Goal: Book appointment/travel/reservation

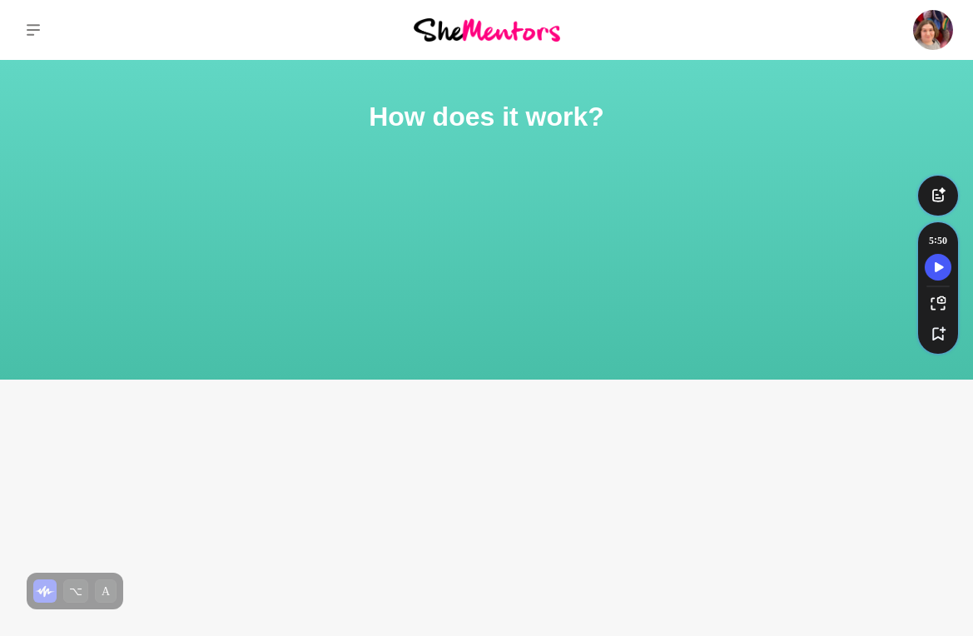
scroll to position [5, 0]
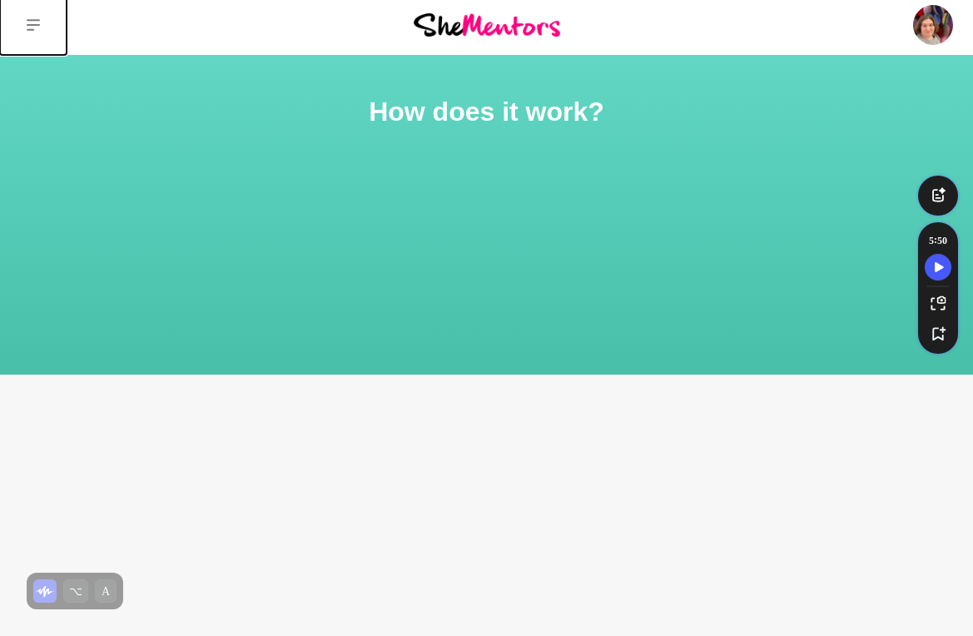
click at [28, 24] on icon at bounding box center [33, 25] width 13 height 12
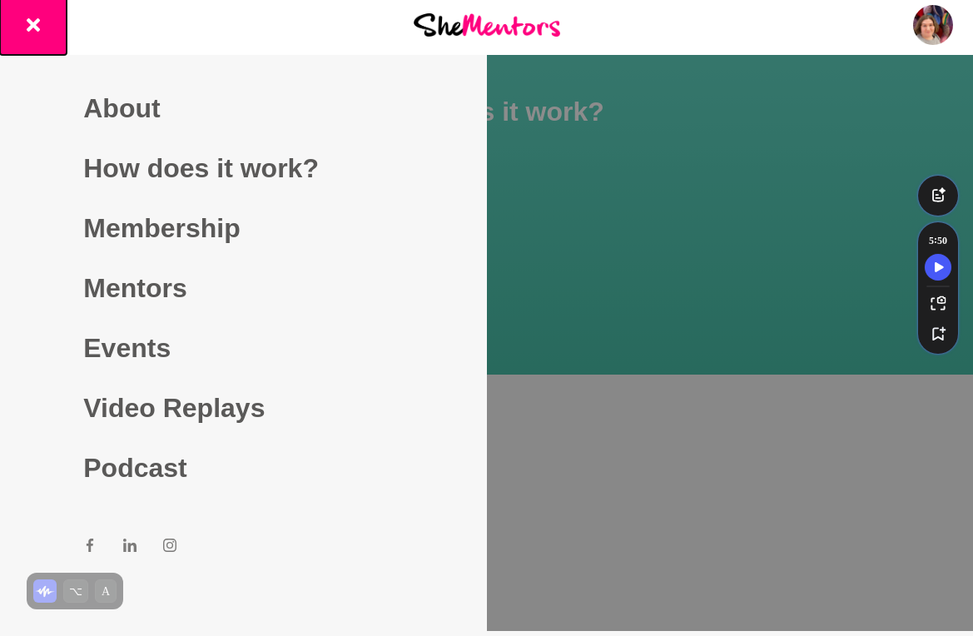
scroll to position [8, 0]
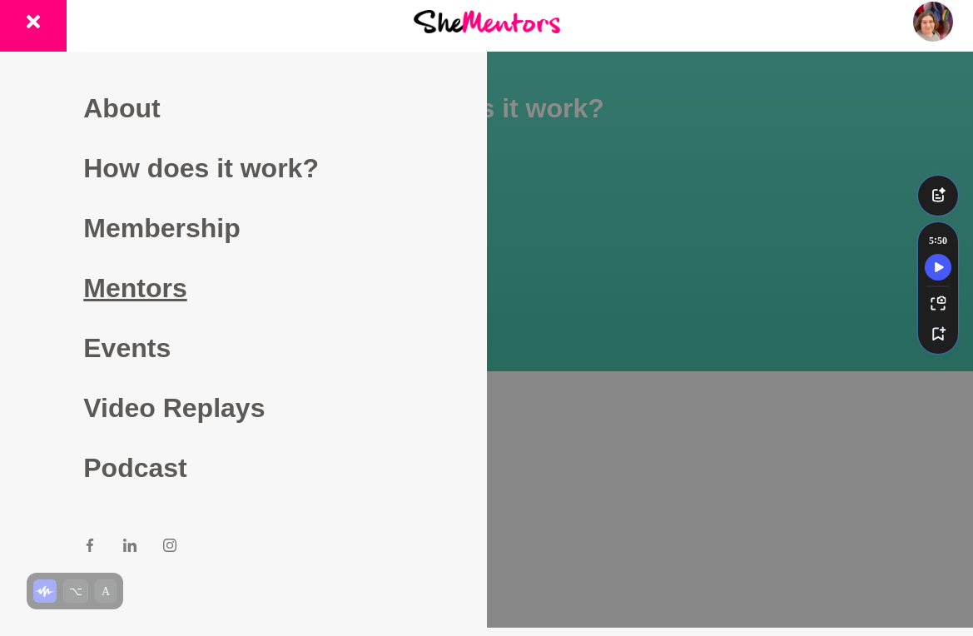
click at [175, 271] on link "Mentors" at bounding box center [243, 288] width 320 height 60
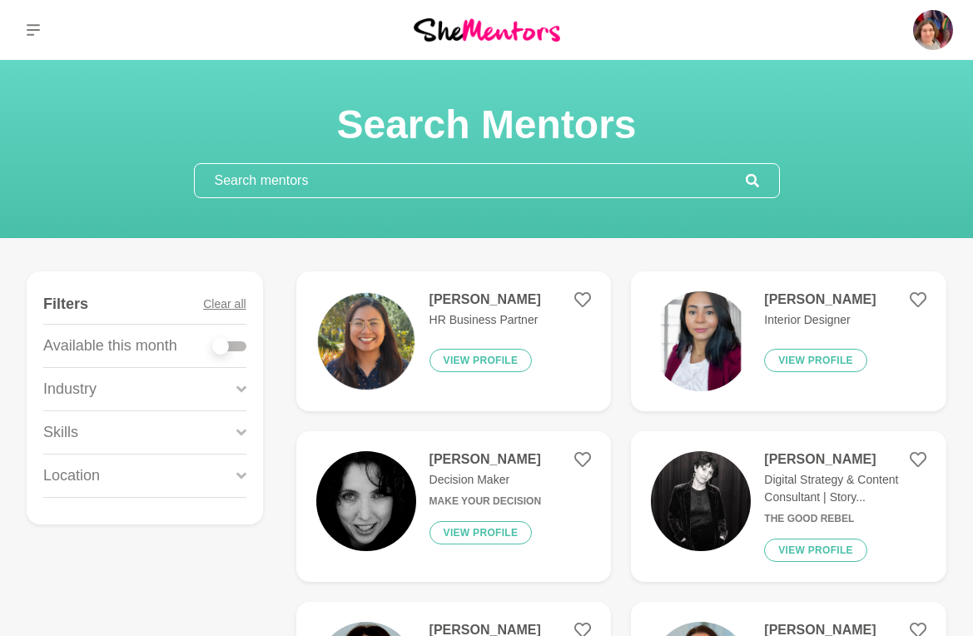
click at [300, 176] on input "text" at bounding box center [470, 180] width 551 height 33
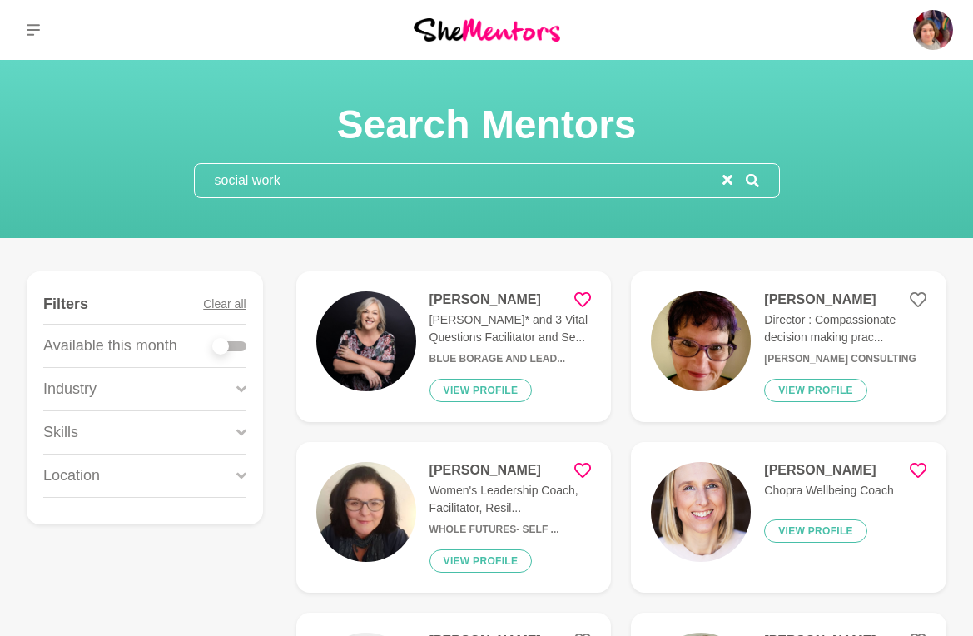
type input "social work"
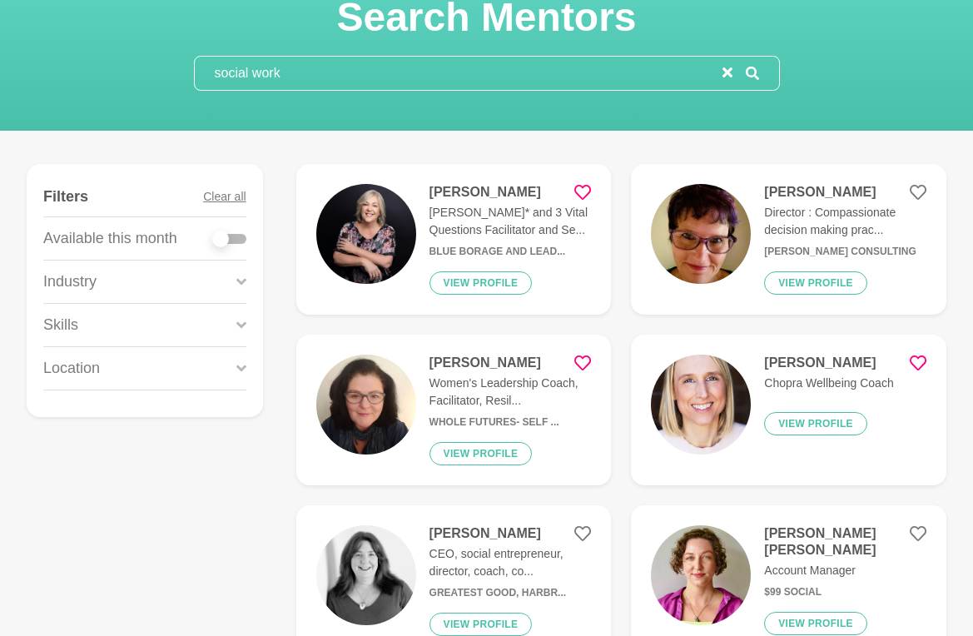
scroll to position [77, 0]
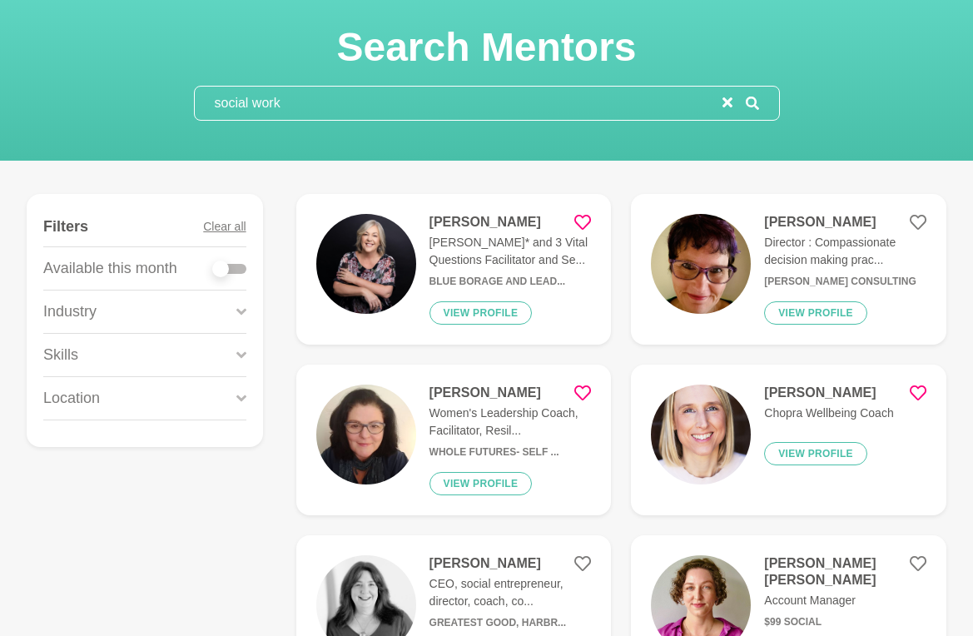
click at [577, 242] on p "[PERSON_NAME]* and 3 Vital Questions Facilitator and Se..." at bounding box center [510, 251] width 162 height 35
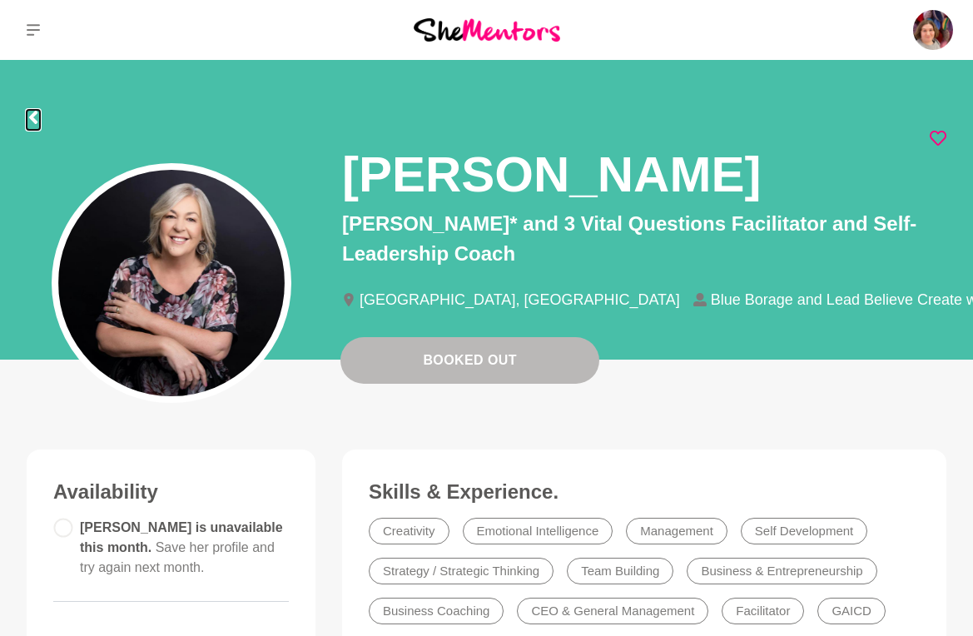
click at [31, 117] on icon at bounding box center [33, 117] width 8 height 13
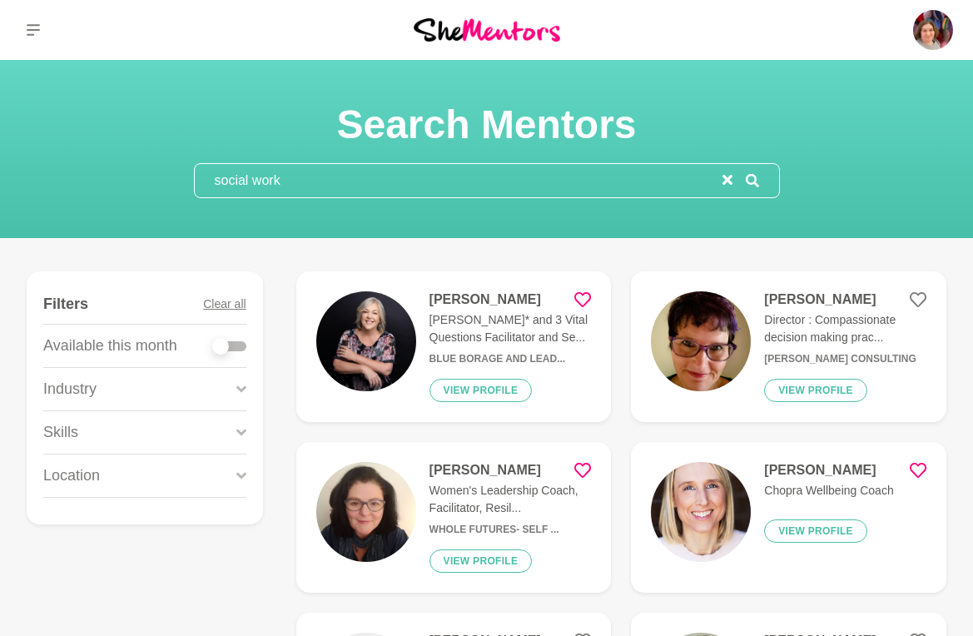
click at [355, 178] on input "social work" at bounding box center [459, 180] width 528 height 33
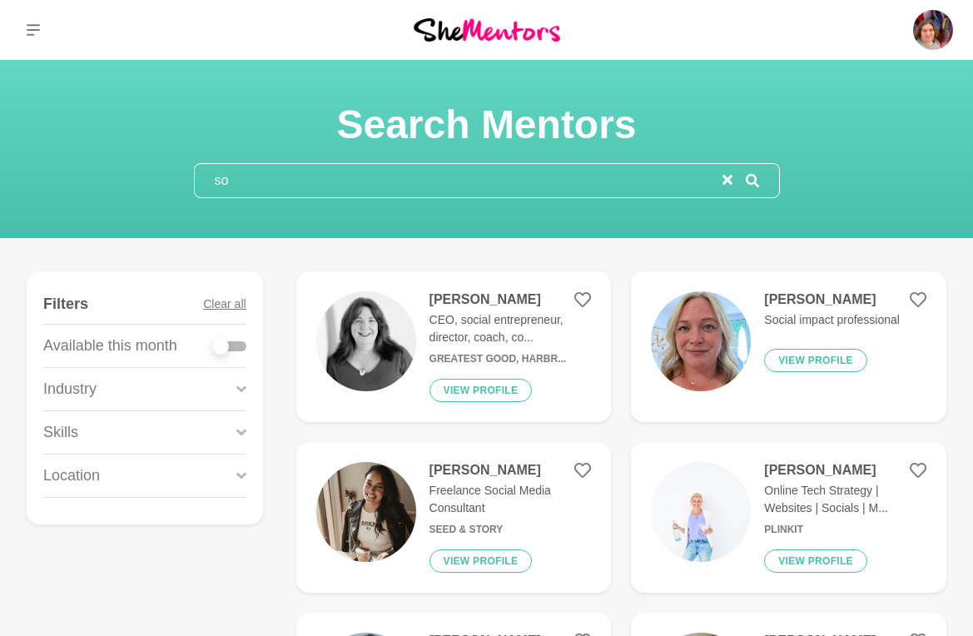
type input "s"
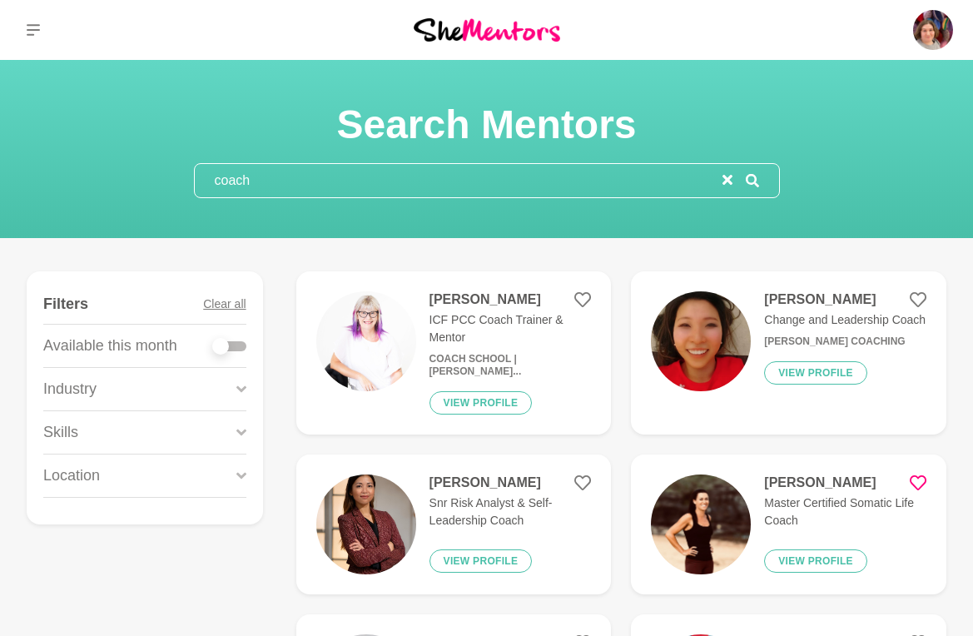
type input "coach"
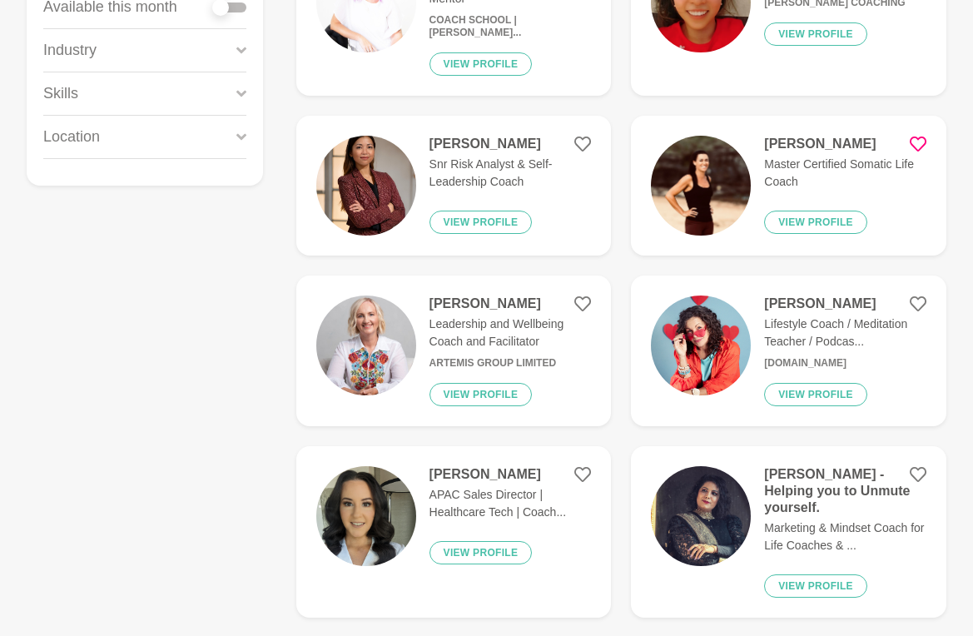
scroll to position [343, 0]
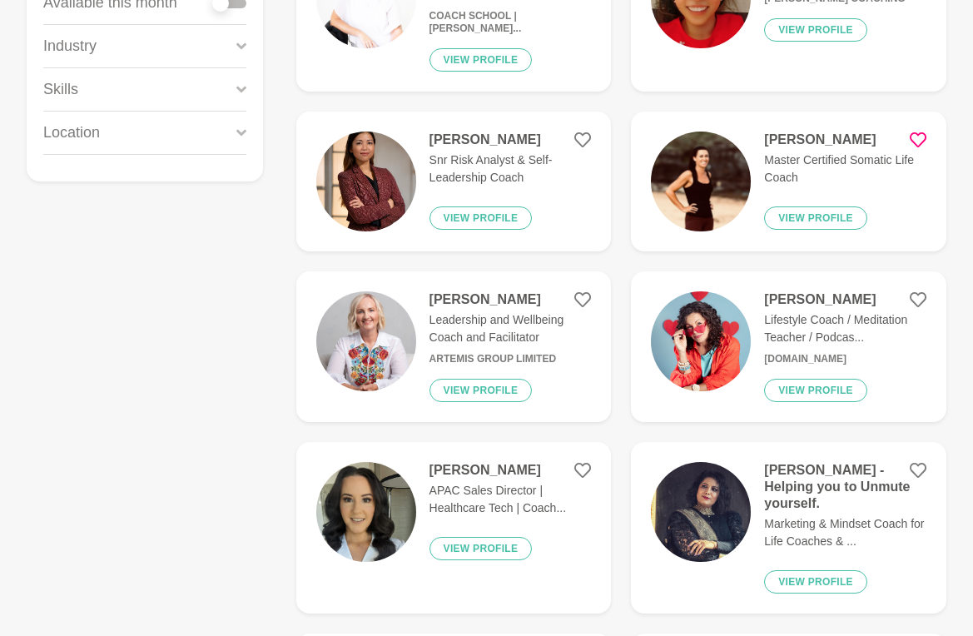
click at [483, 291] on h4 "[PERSON_NAME]" at bounding box center [510, 299] width 162 height 17
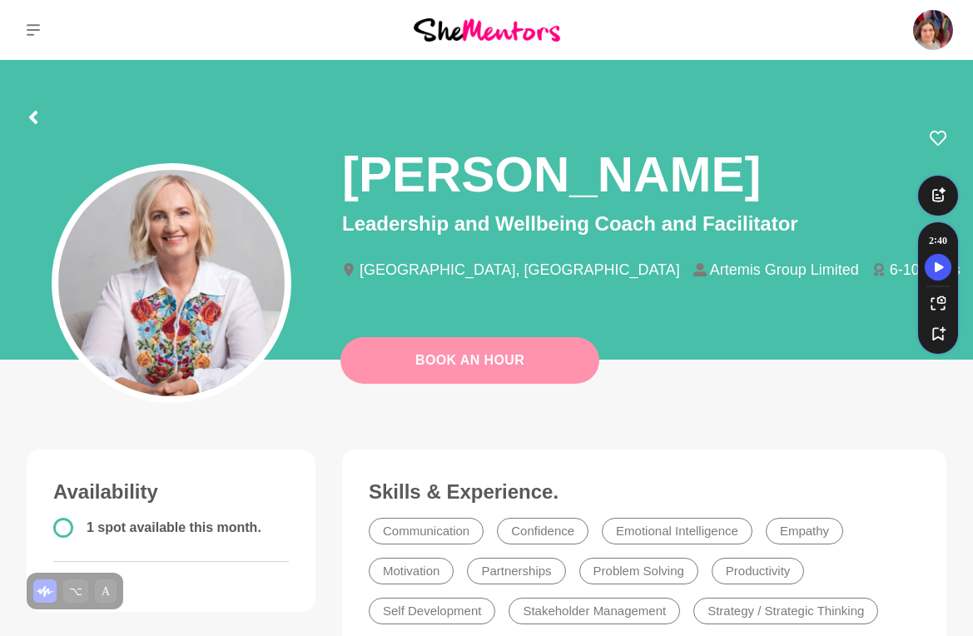
click at [476, 359] on link "Book An Hour" at bounding box center [469, 360] width 259 height 47
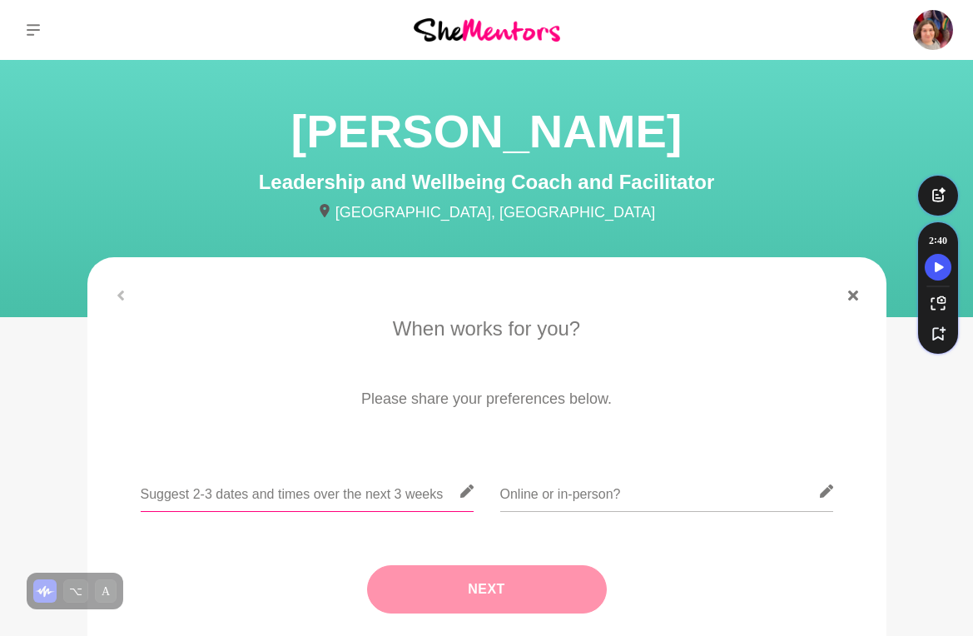
click at [263, 490] on input "text" at bounding box center [307, 491] width 333 height 41
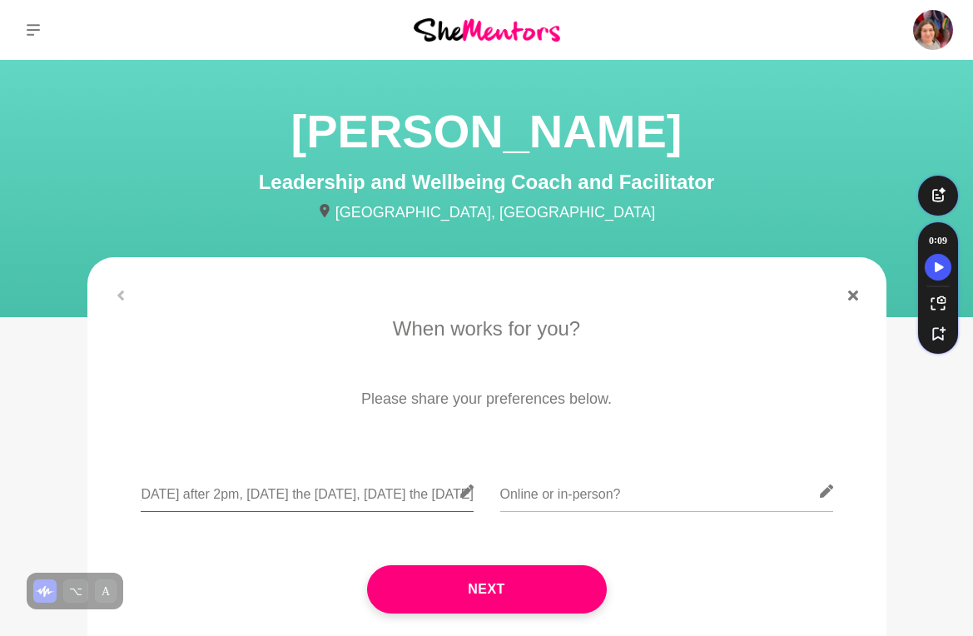
scroll to position [0, 155]
type input "[DATE] the [DATE] after 2pm, [DATE] the [DATE], [DATE] the [DATE]"
click at [570, 496] on input "text" at bounding box center [666, 491] width 333 height 41
drag, startPoint x: 200, startPoint y: 483, endPoint x: 76, endPoint y: 483, distance: 124.0
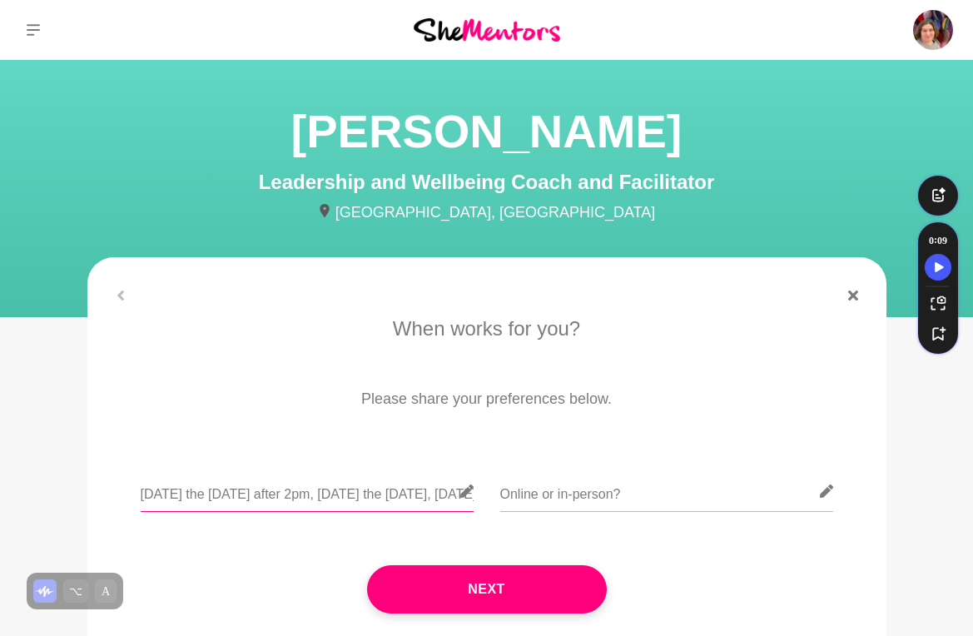
click at [72, 481] on section "When works for you? Please share your preferences below. [DATE] the [DATE] afte…" at bounding box center [487, 486] width 852 height 458
click at [197, 499] on input "[DATE] the [DATE] after 2pm, [DATE] the [DATE], [DATE] the [DATE]" at bounding box center [307, 491] width 333 height 41
drag, startPoint x: 298, startPoint y: 502, endPoint x: 543, endPoint y: 541, distance: 248.5
click at [569, 522] on div "[DATE] the [DATE] after 2pm, [DATE] the [DATE], [DATE] the [DATE]" at bounding box center [487, 501] width 752 height 61
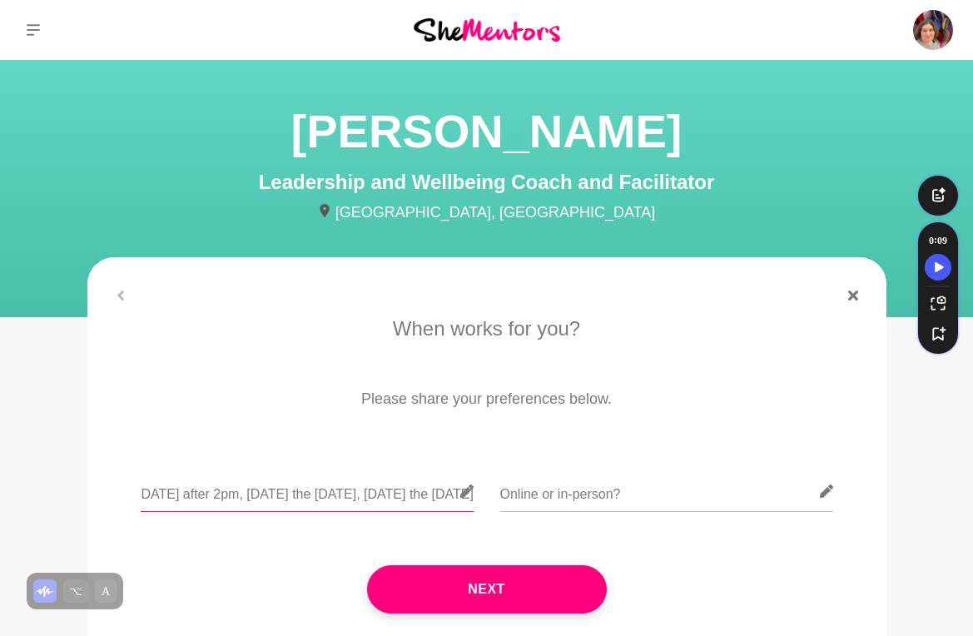
scroll to position [0, 154]
click at [409, 495] on input "[DATE] the [DATE] after 2pm, [DATE] the [DATE], [DATE] the [DATE]" at bounding box center [307, 491] width 333 height 41
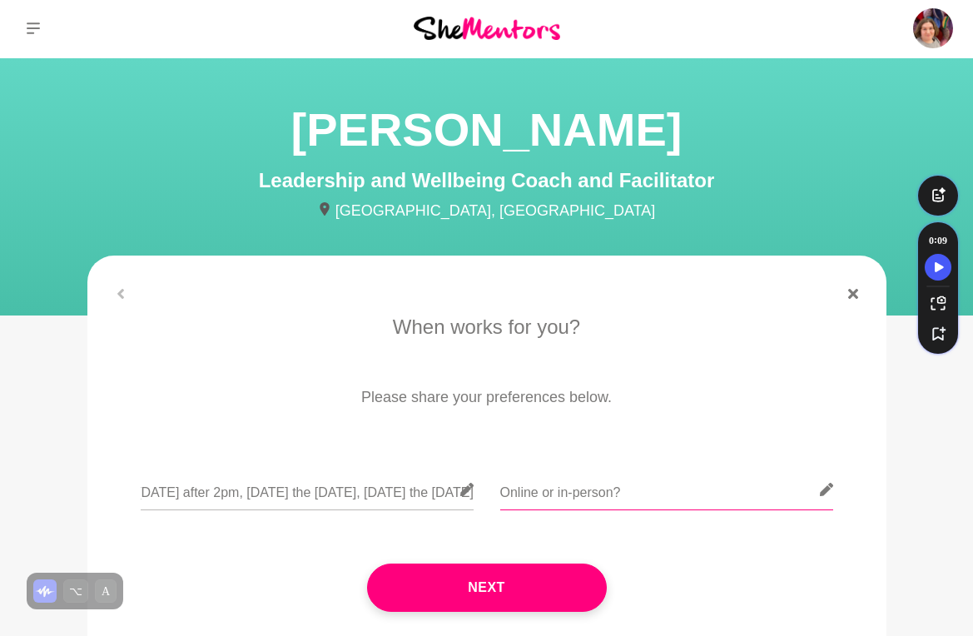
click at [579, 506] on input "text" at bounding box center [666, 489] width 333 height 41
click at [785, 490] on input "text" at bounding box center [666, 489] width 333 height 41
click at [826, 492] on icon at bounding box center [825, 489] width 13 height 13
click at [656, 498] on input "text" at bounding box center [666, 489] width 333 height 41
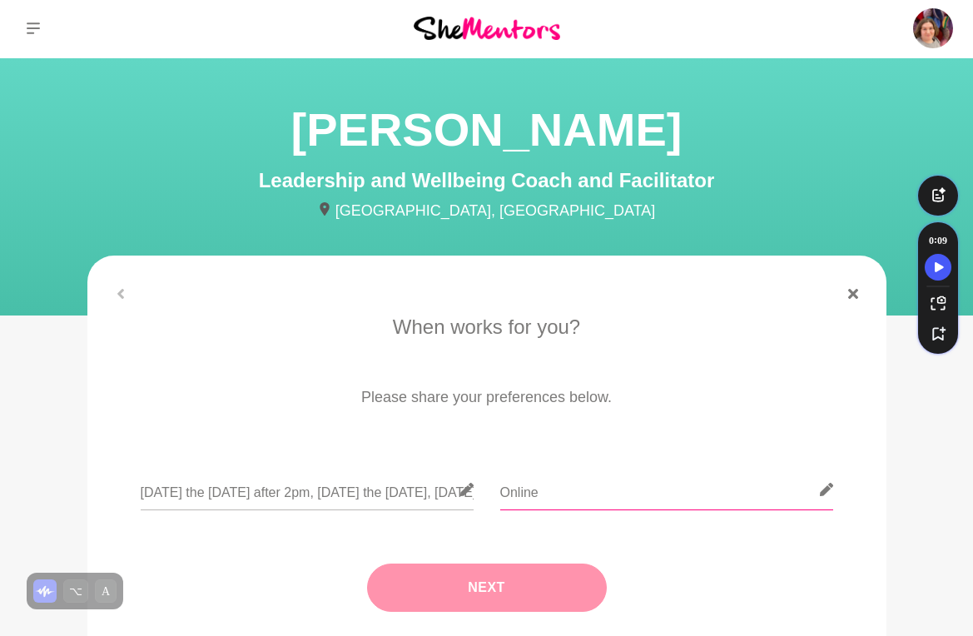
type input "Online"
click at [489, 591] on button "Next" at bounding box center [487, 587] width 240 height 48
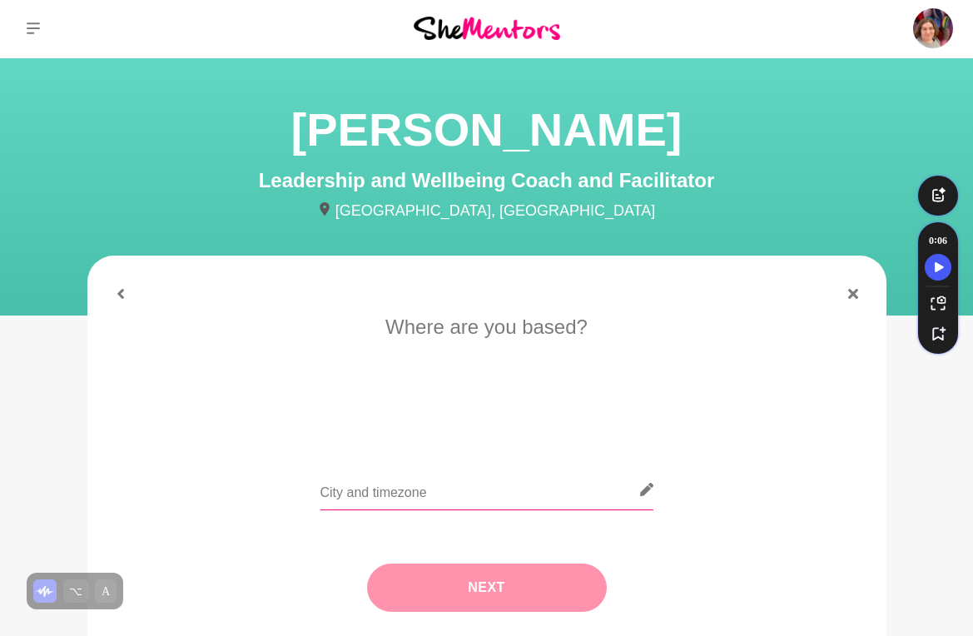
click at [457, 479] on input "text" at bounding box center [486, 489] width 333 height 41
click at [642, 488] on icon at bounding box center [646, 489] width 13 height 13
click at [506, 488] on input "text" at bounding box center [486, 489] width 333 height 41
type input "m"
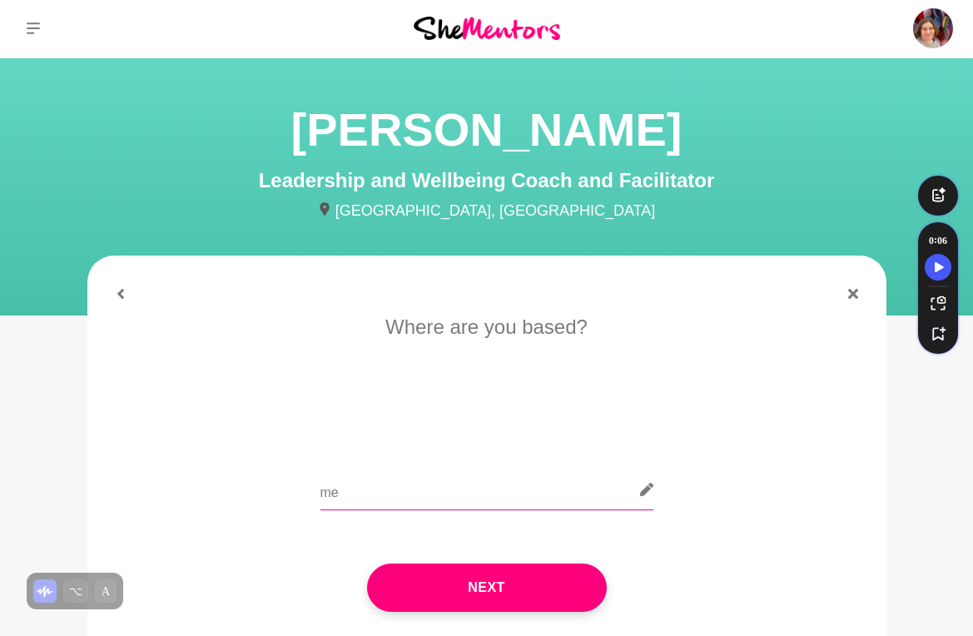
type input "m"
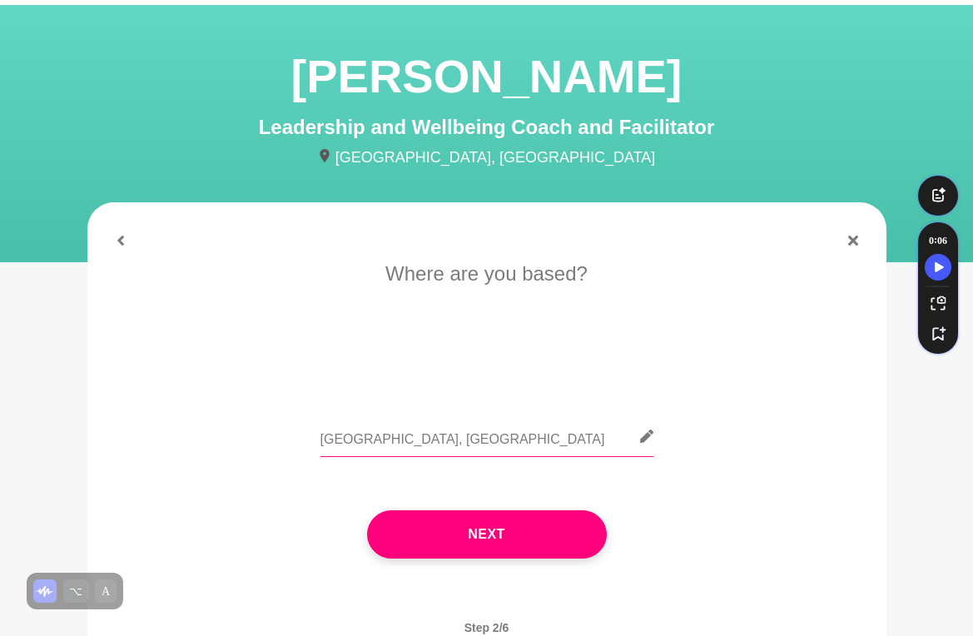
scroll to position [39, 0]
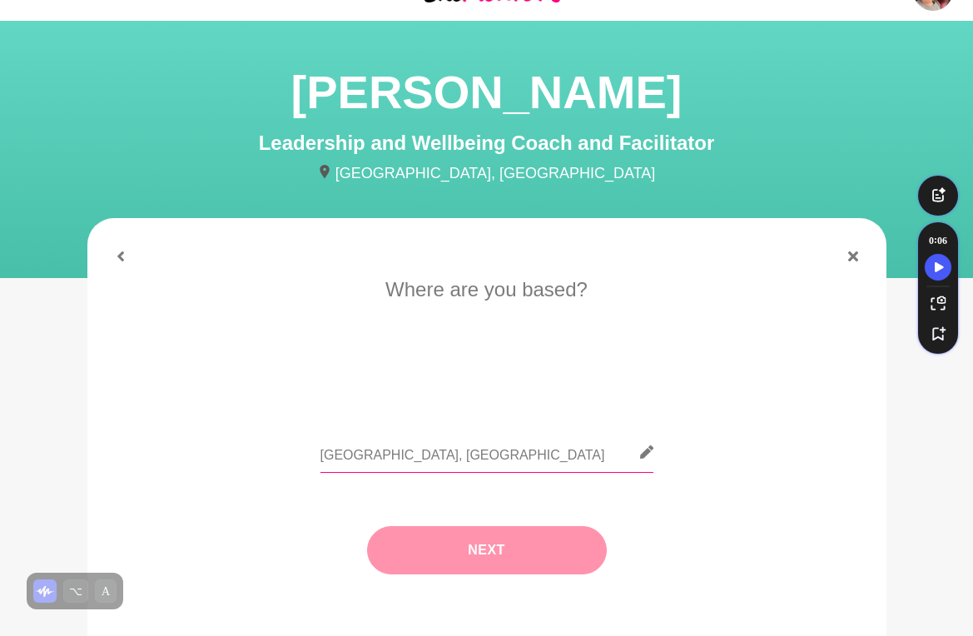
type input "[GEOGRAPHIC_DATA], [GEOGRAPHIC_DATA]"
click at [482, 551] on button "Next" at bounding box center [487, 550] width 240 height 48
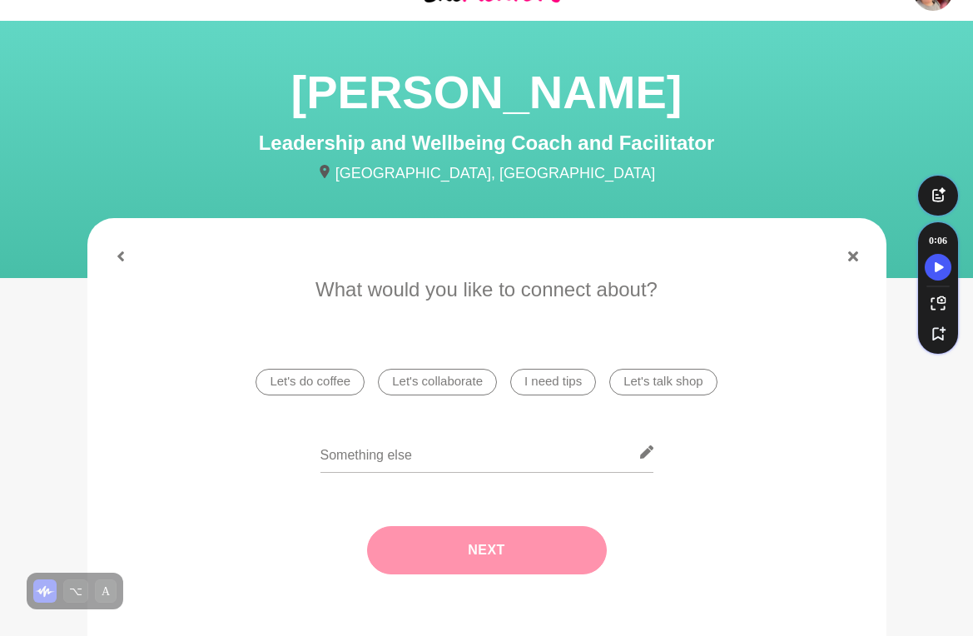
click at [535, 380] on li "I need tips" at bounding box center [553, 382] width 86 height 27
click at [468, 547] on button "Next" at bounding box center [487, 550] width 240 height 48
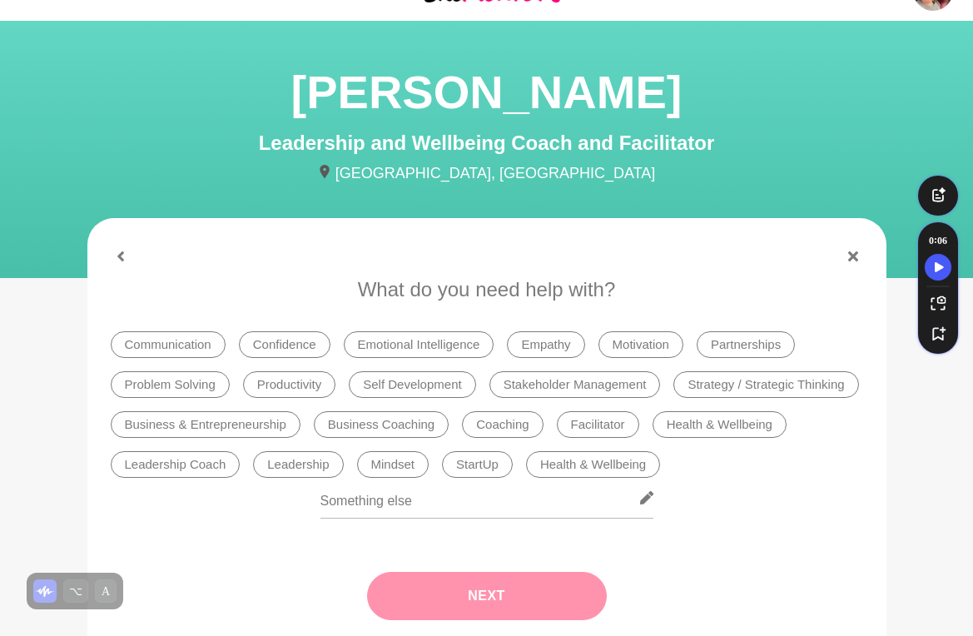
click at [172, 345] on li "Communication" at bounding box center [168, 344] width 115 height 27
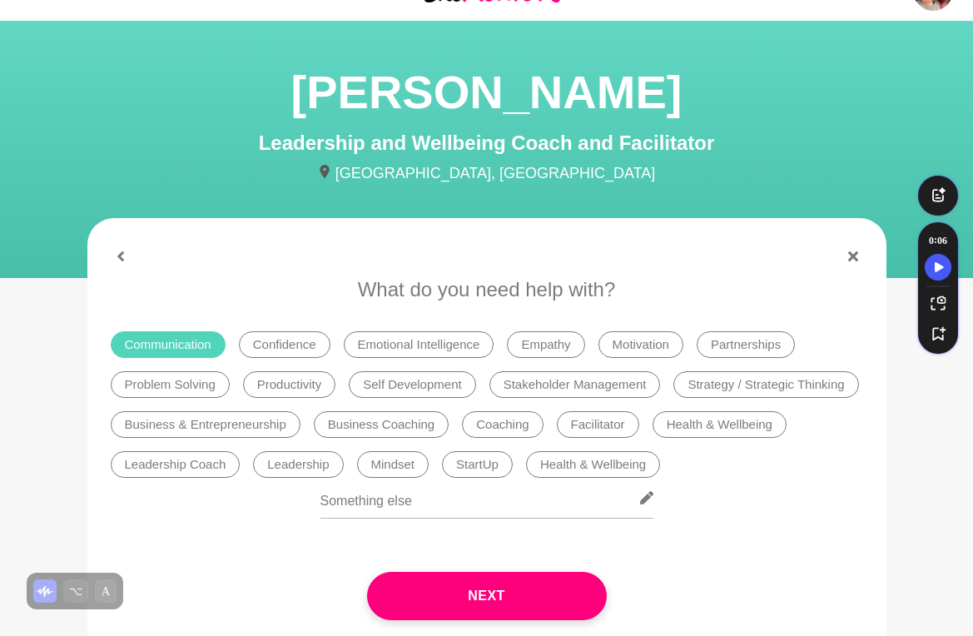
click at [186, 383] on li "Problem Solving" at bounding box center [170, 384] width 119 height 27
click at [343, 463] on li "Leadership" at bounding box center [298, 464] width 90 height 27
click at [240, 466] on li "Leadership Coach" at bounding box center [176, 464] width 130 height 27
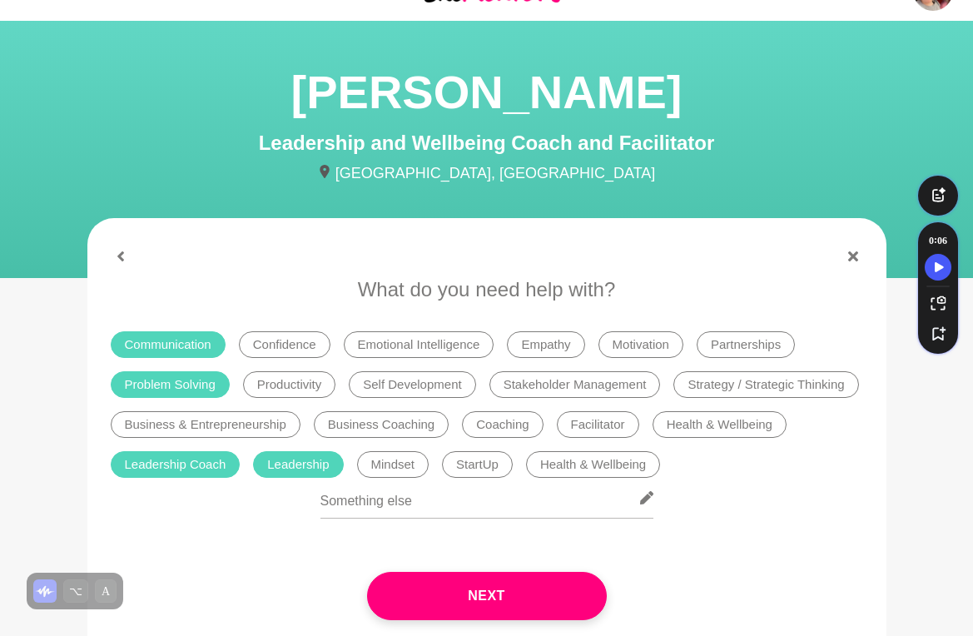
click at [652, 438] on li "Health & Wellbeing" at bounding box center [719, 424] width 134 height 27
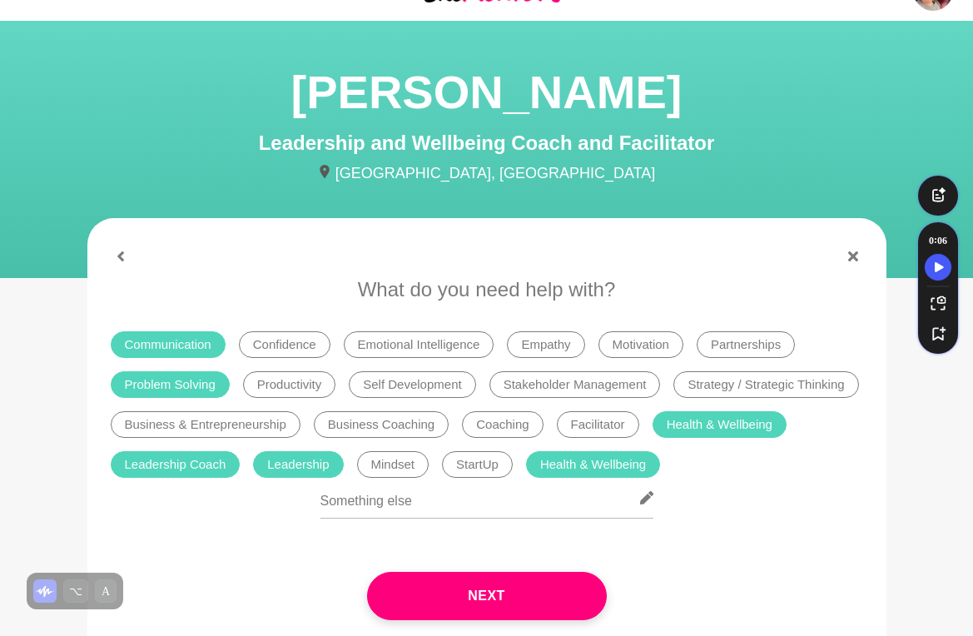
click at [429, 378] on li "Self Development" at bounding box center [412, 384] width 126 height 27
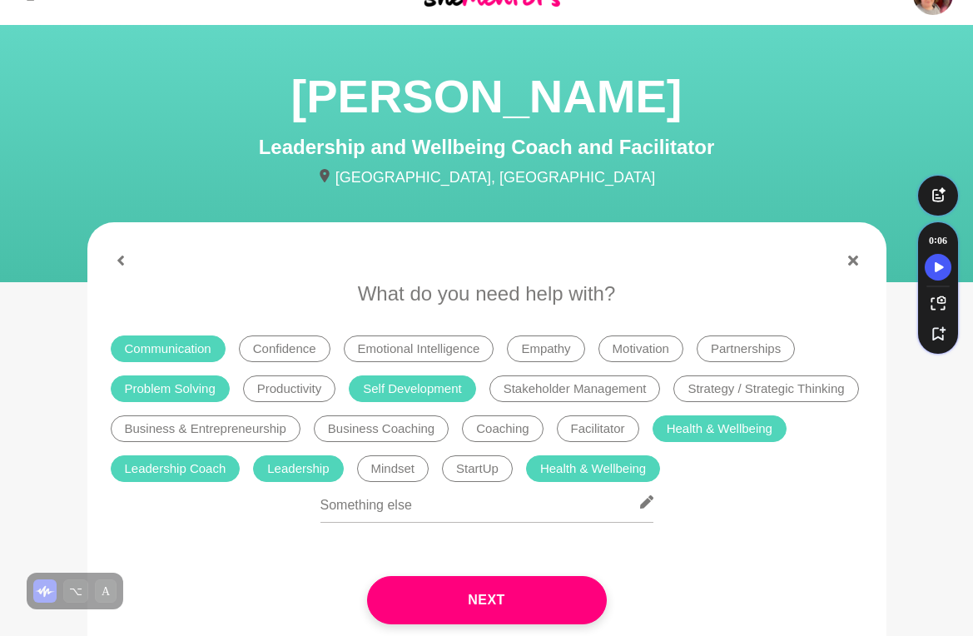
scroll to position [32, 0]
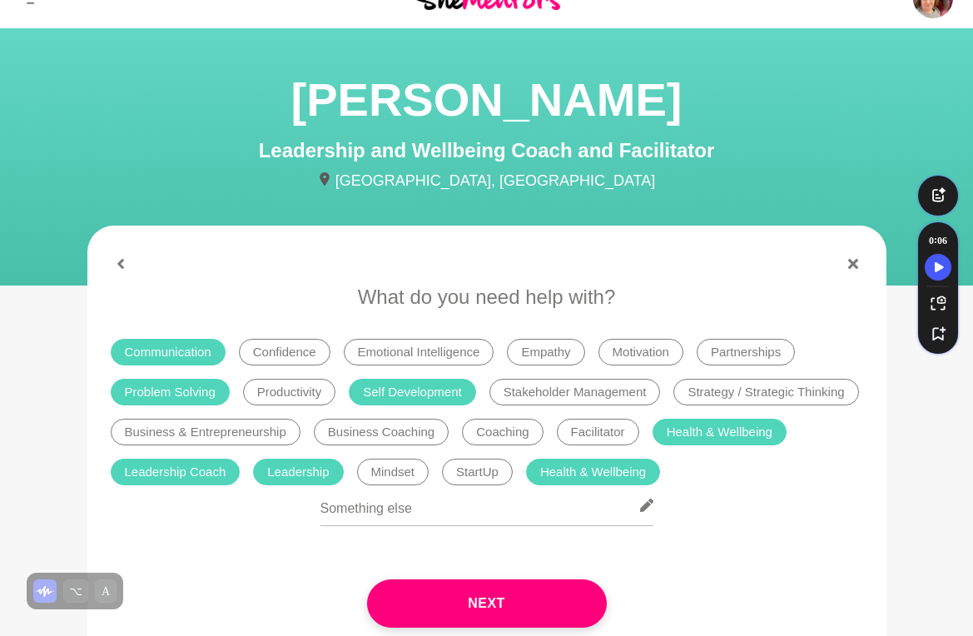
click at [429, 468] on li "Mindset" at bounding box center [393, 471] width 72 height 27
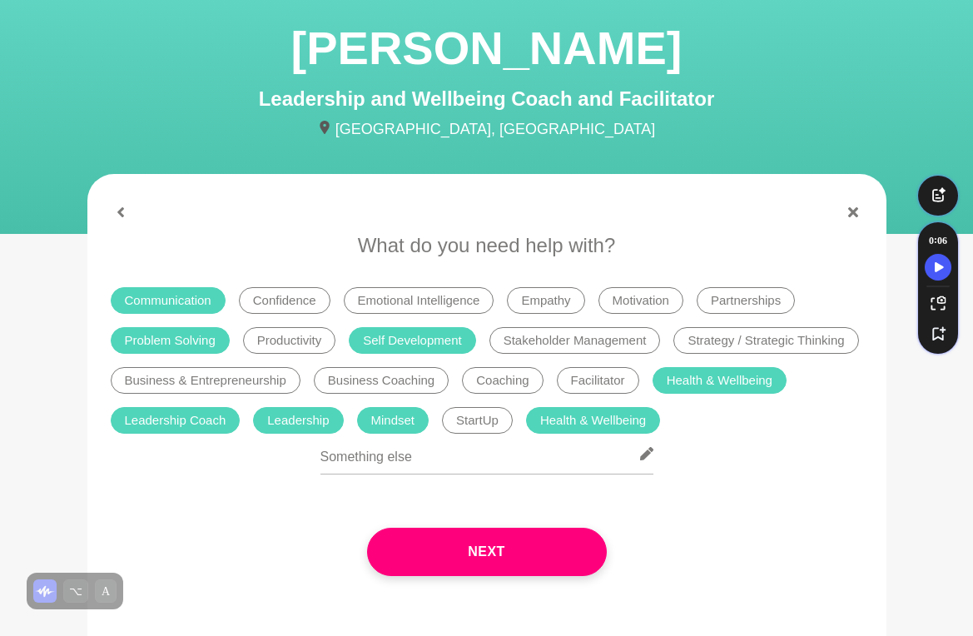
scroll to position [102, 0]
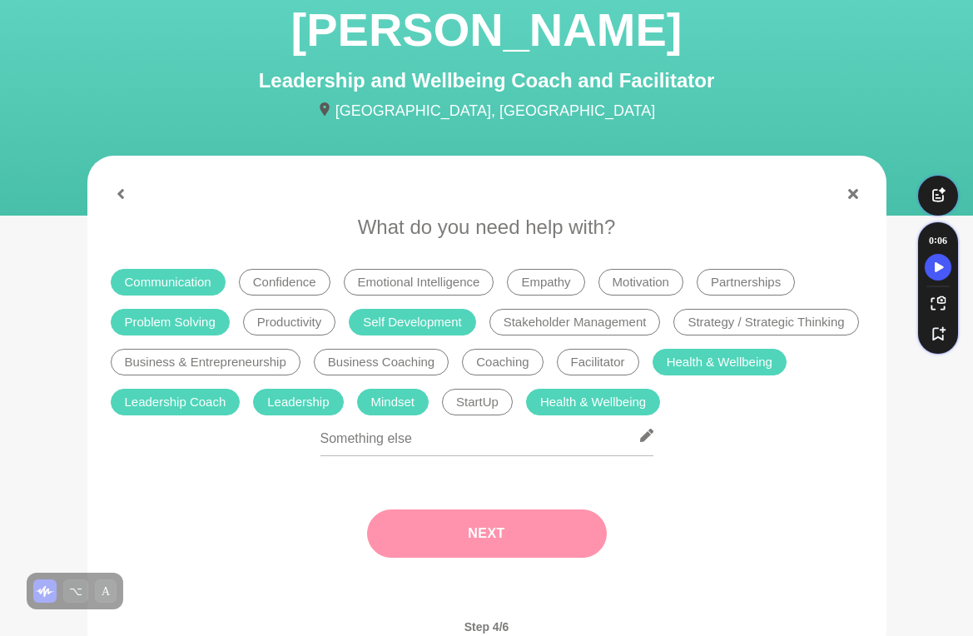
click at [498, 535] on button "Next" at bounding box center [487, 533] width 240 height 48
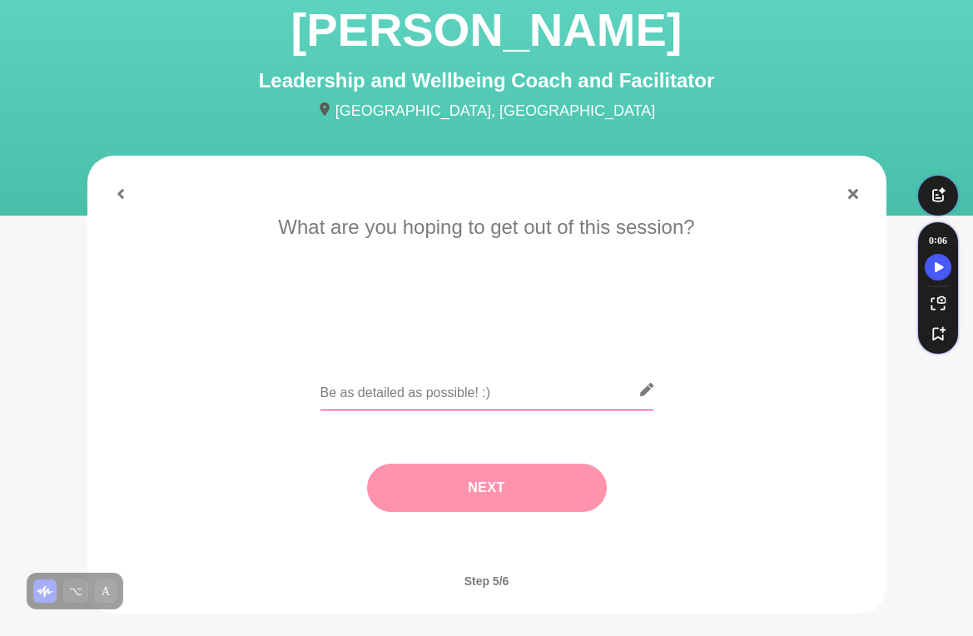
click at [465, 376] on input "text" at bounding box center [486, 389] width 333 height 41
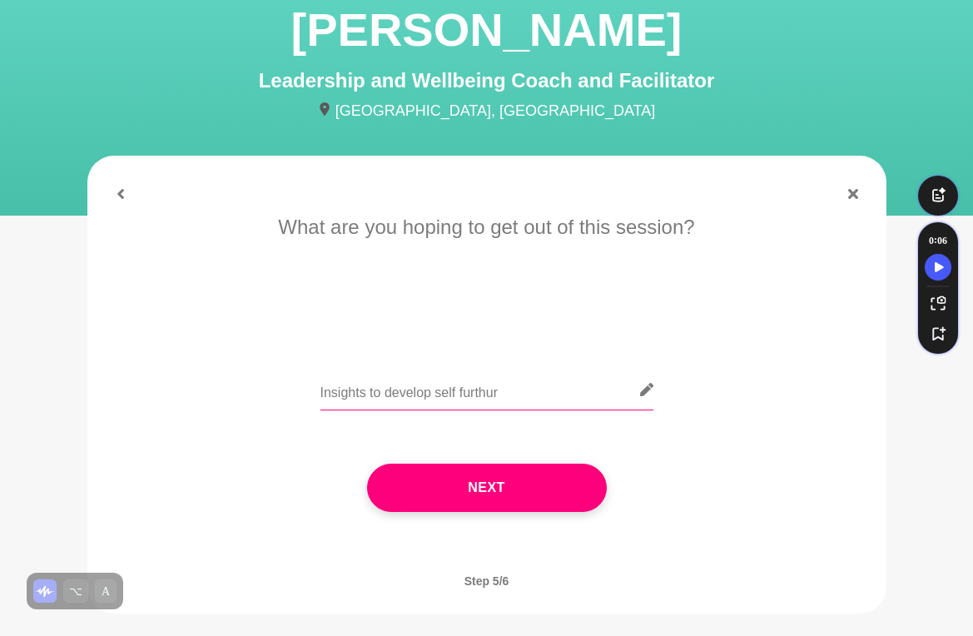
click at [481, 389] on input "Insights to develop self furthur" at bounding box center [486, 389] width 333 height 41
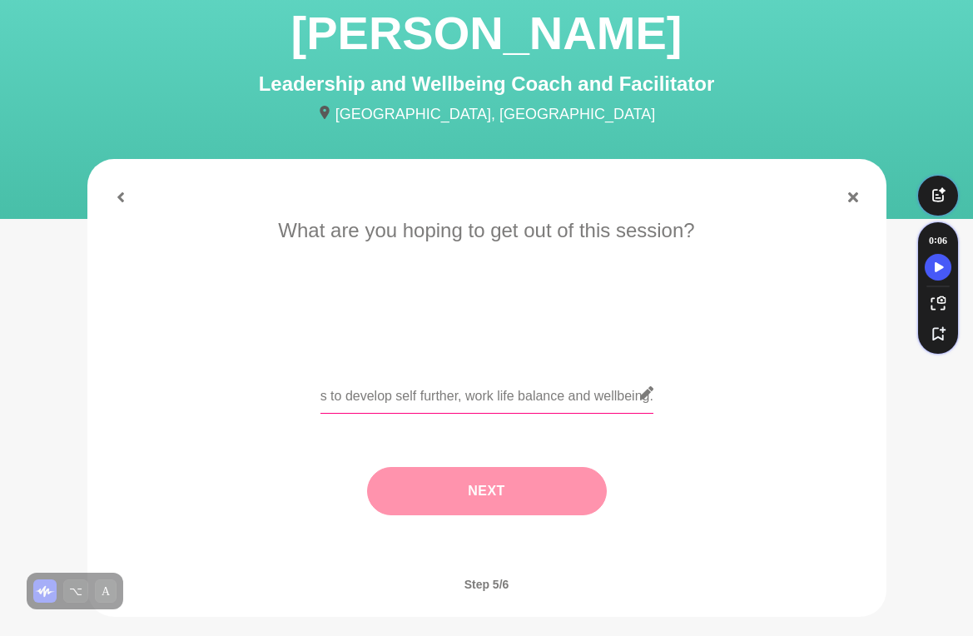
type input "Insights to develop self further, work life balance and wellbeing."
click at [513, 497] on button "Next" at bounding box center [487, 491] width 240 height 48
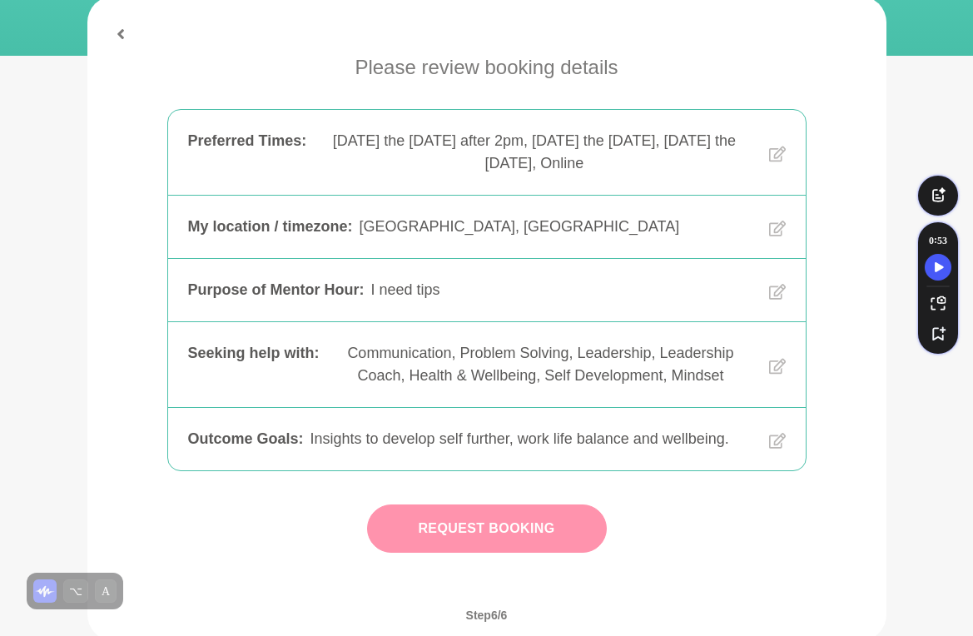
scroll to position [282, 0]
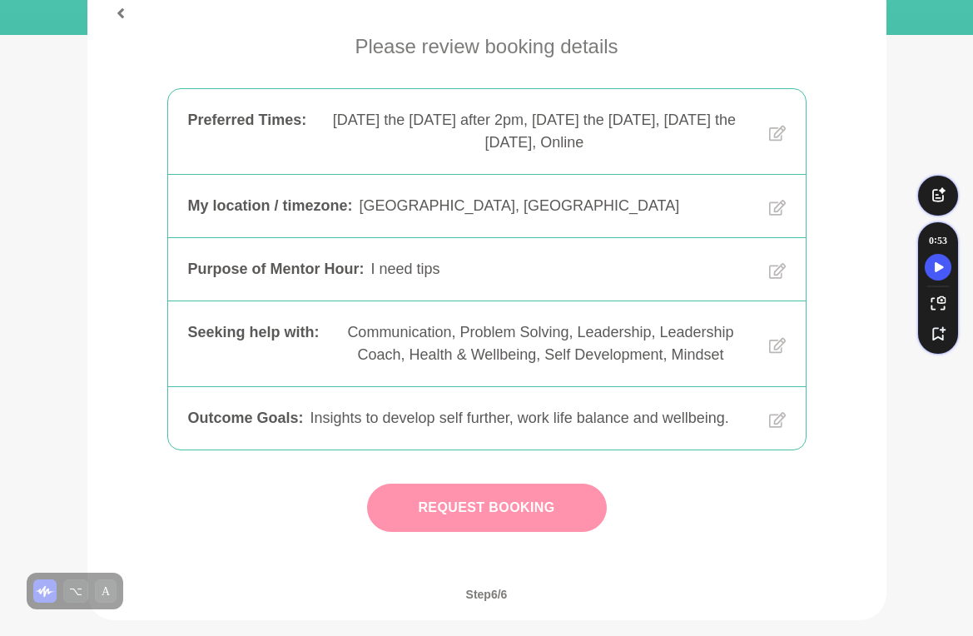
click at [449, 498] on button "Request Booking" at bounding box center [487, 507] width 240 height 48
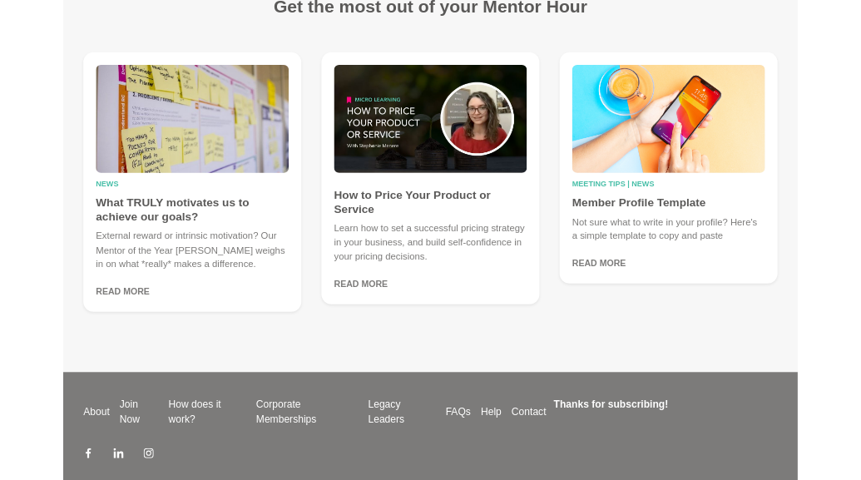
scroll to position [507, 0]
